Goal: Information Seeking & Learning: Find contact information

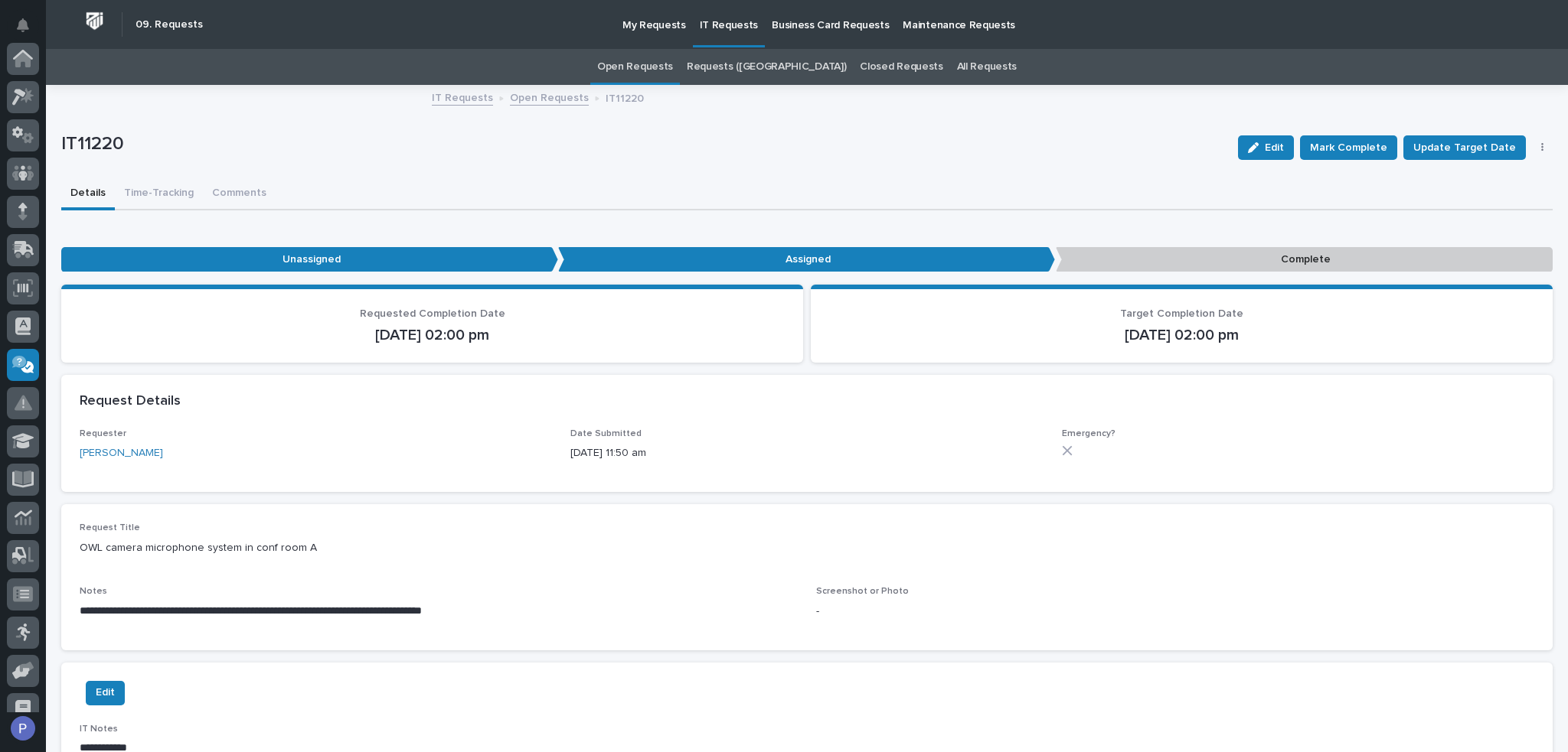
scroll to position [211, 0]
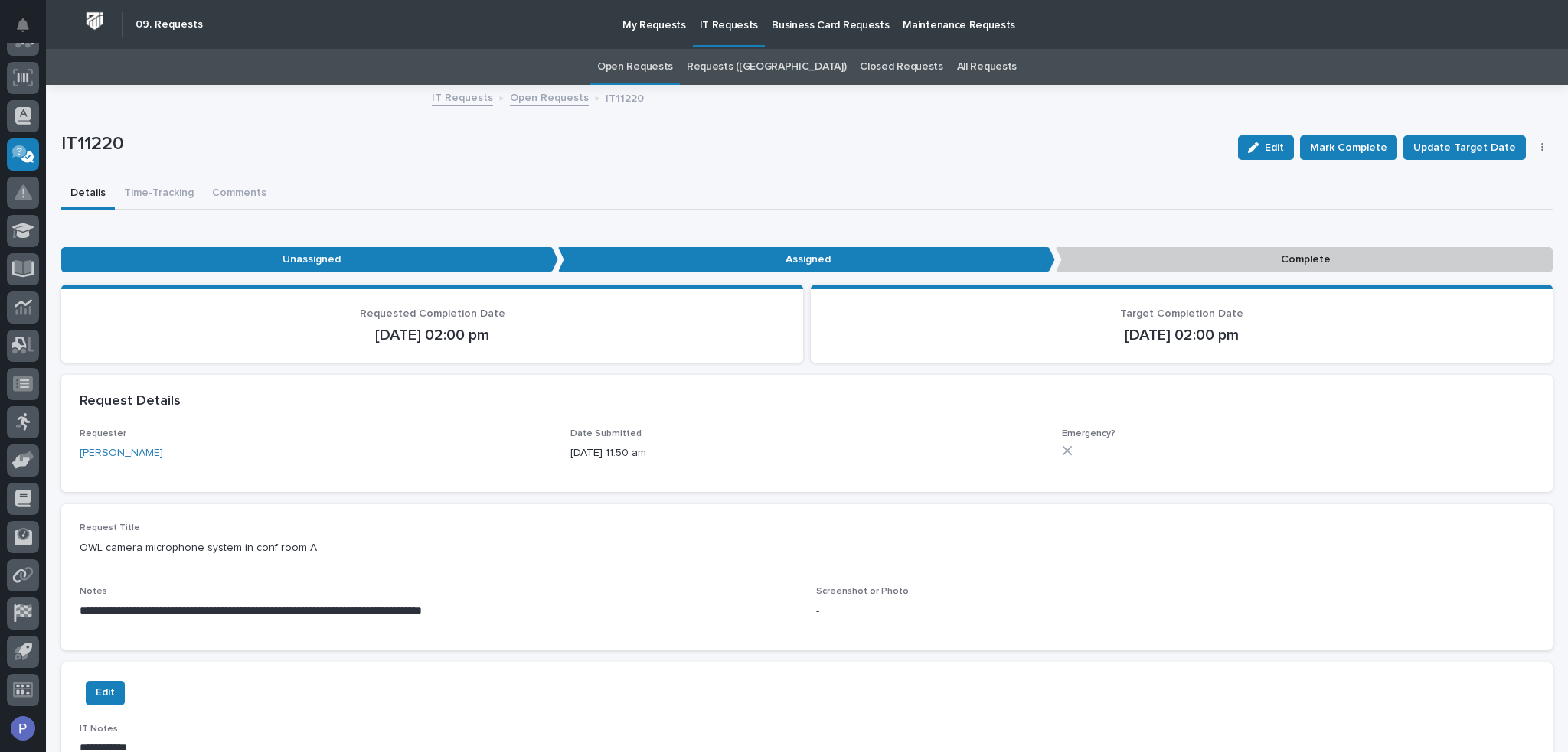
click at [465, 94] on link "IT Requests" at bounding box center [462, 97] width 62 height 18
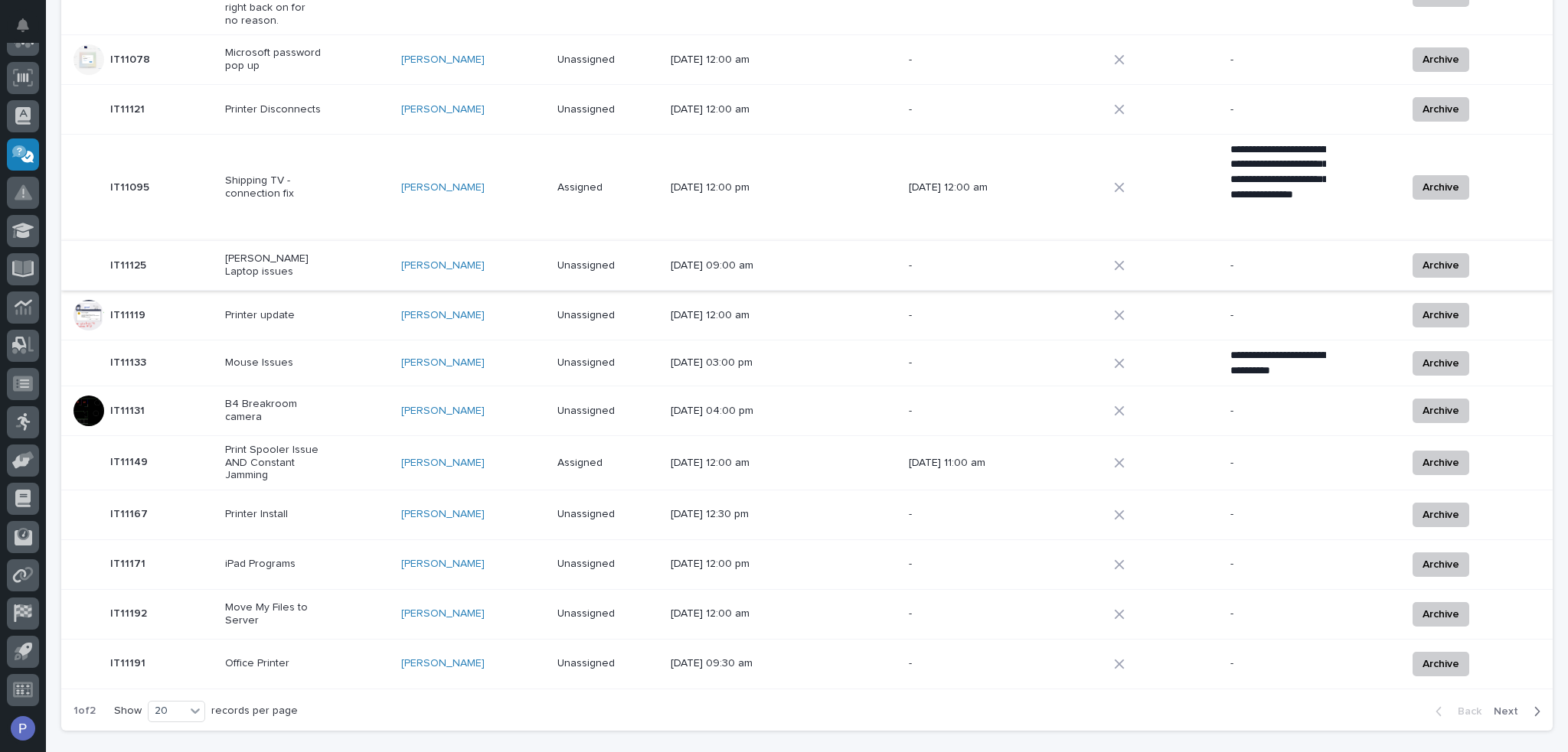
scroll to position [758, 0]
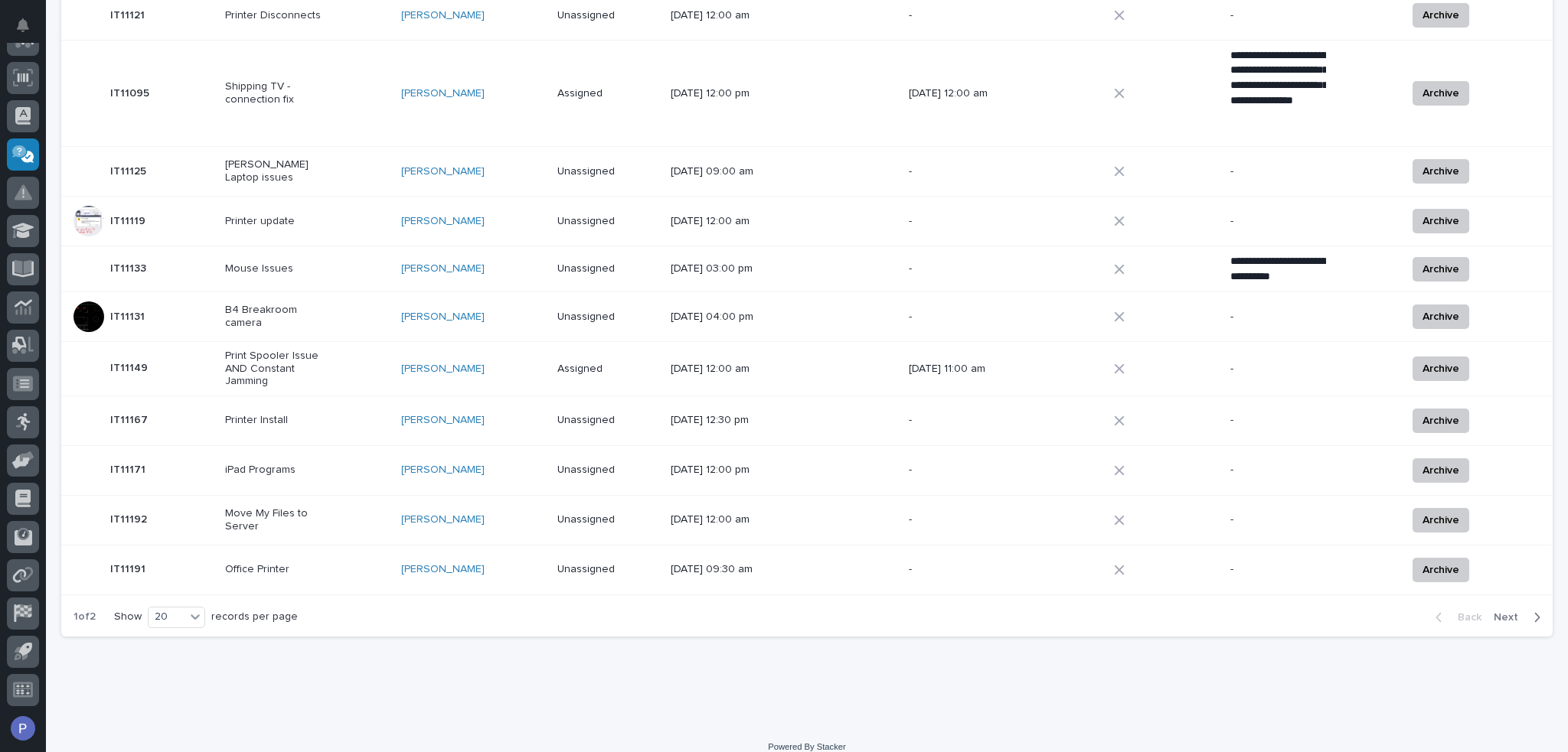
click at [1507, 611] on span "Next" at bounding box center [1511, 617] width 34 height 13
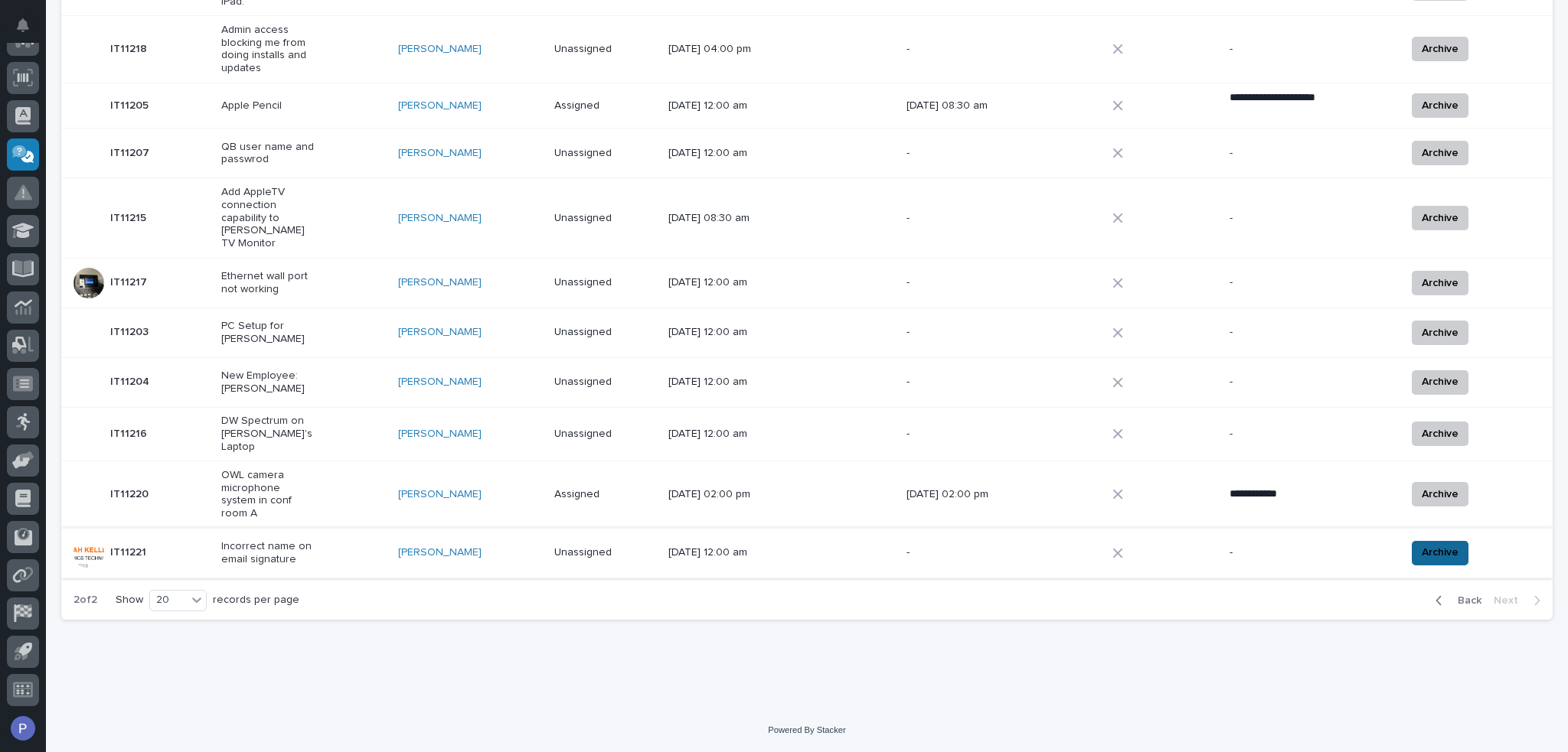
scroll to position [591, 0]
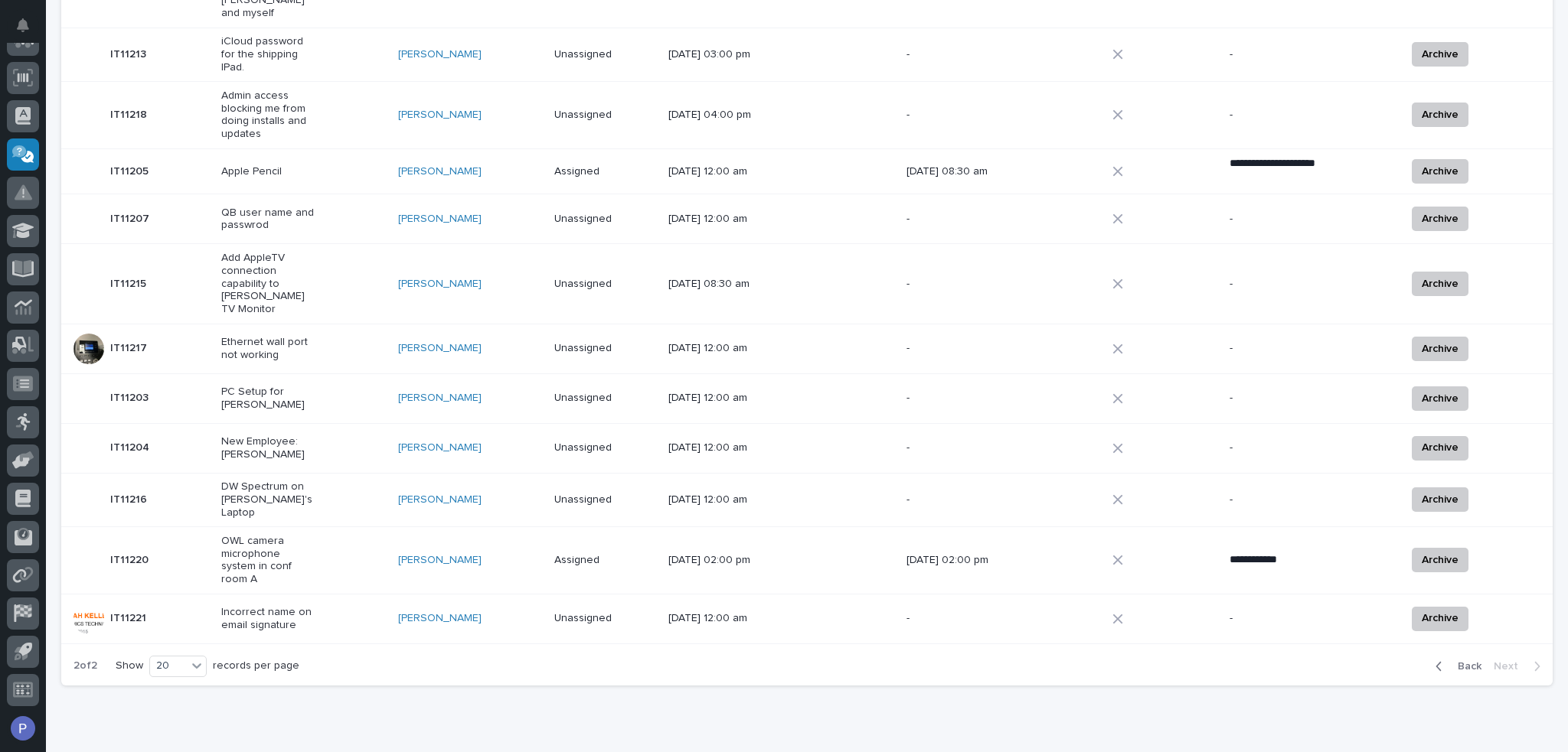
click at [265, 606] on p "Incorrect name on email signature" at bounding box center [269, 619] width 96 height 26
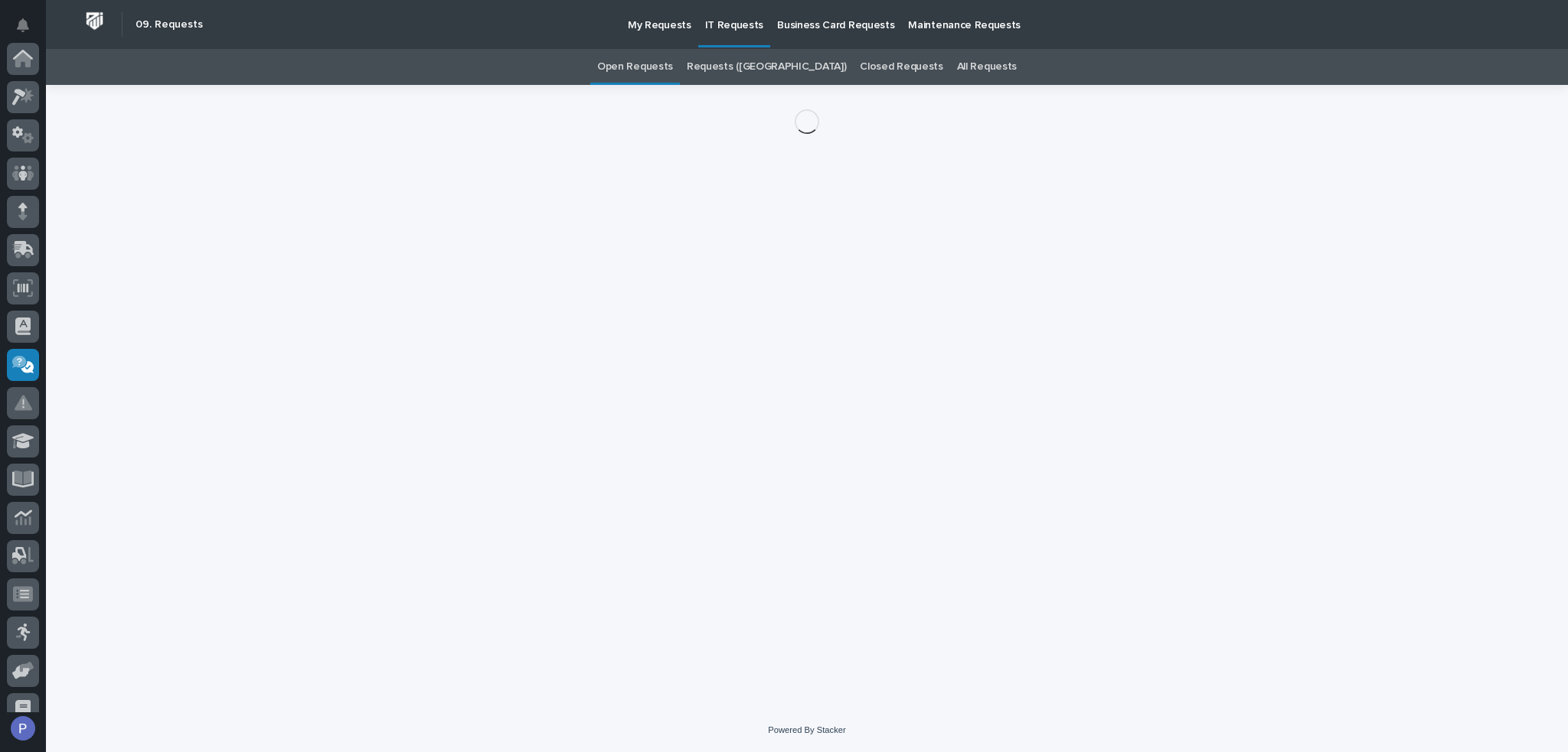
scroll to position [211, 0]
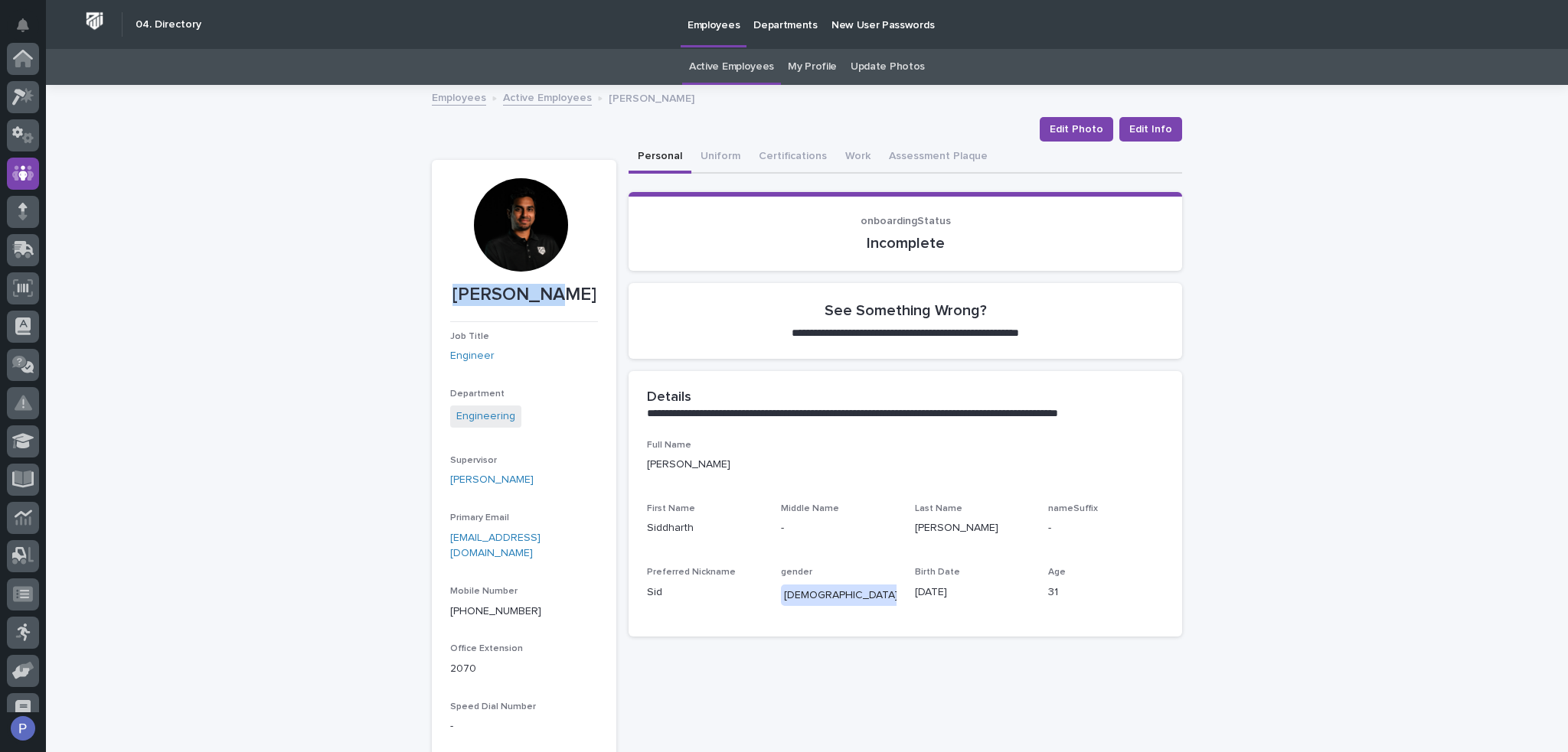
scroll to position [115, 0]
click at [744, 67] on link "Active Employees" at bounding box center [731, 67] width 85 height 36
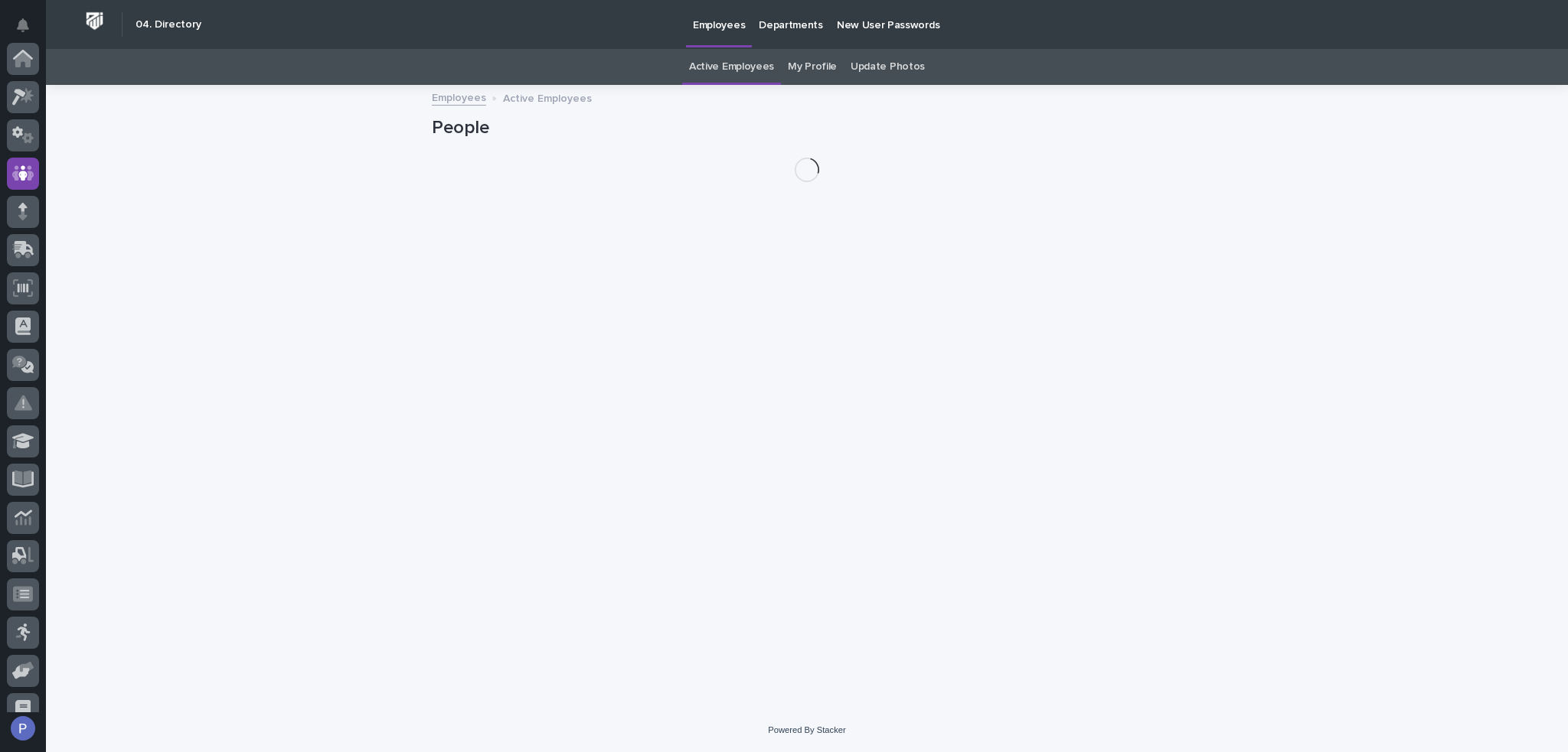
scroll to position [115, 0]
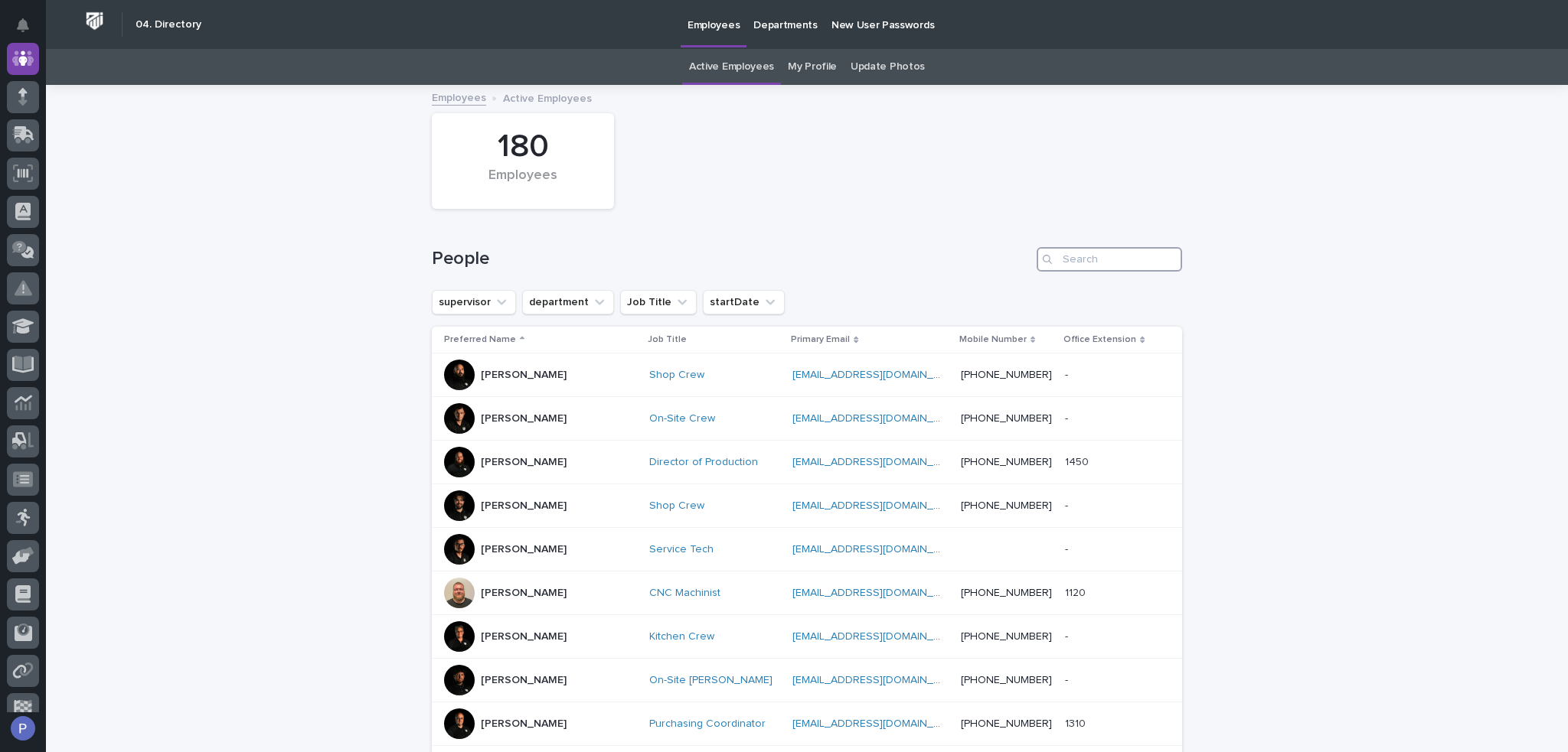
click at [1081, 258] on input "Search" at bounding box center [1109, 259] width 146 height 24
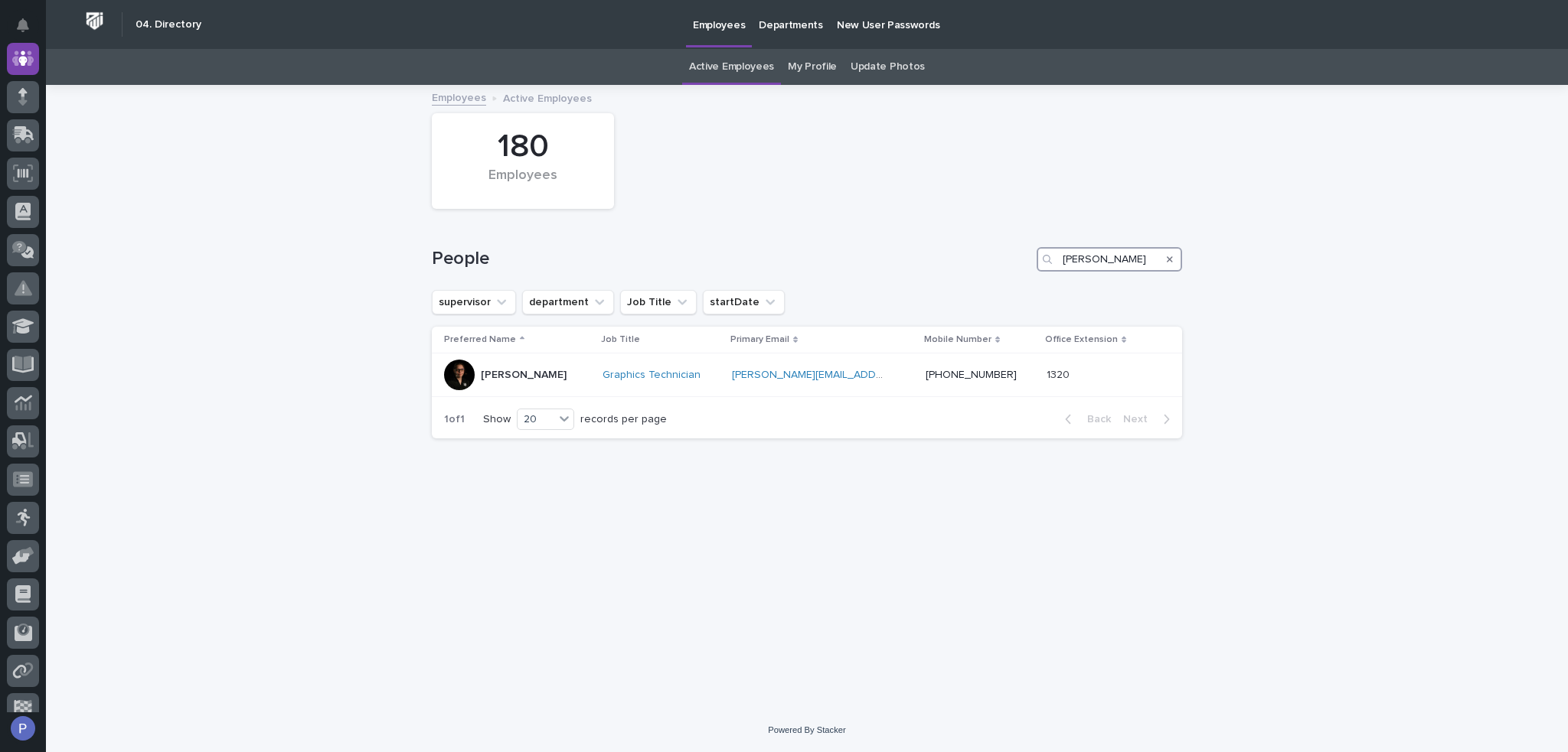
click at [1069, 256] on input "[PERSON_NAME]" at bounding box center [1109, 259] width 146 height 24
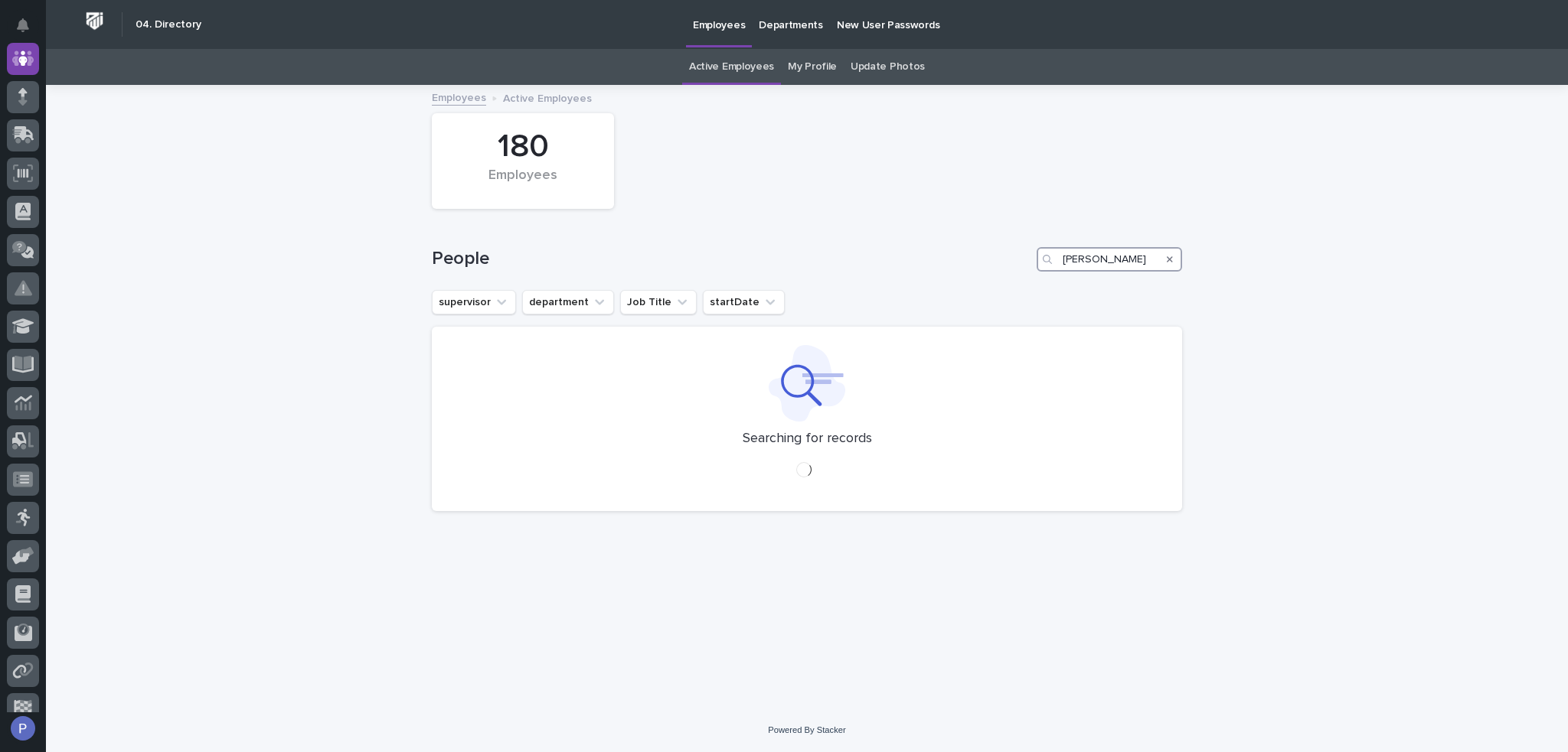
type input "[PERSON_NAME]"
